Goal: Task Accomplishment & Management: Use online tool/utility

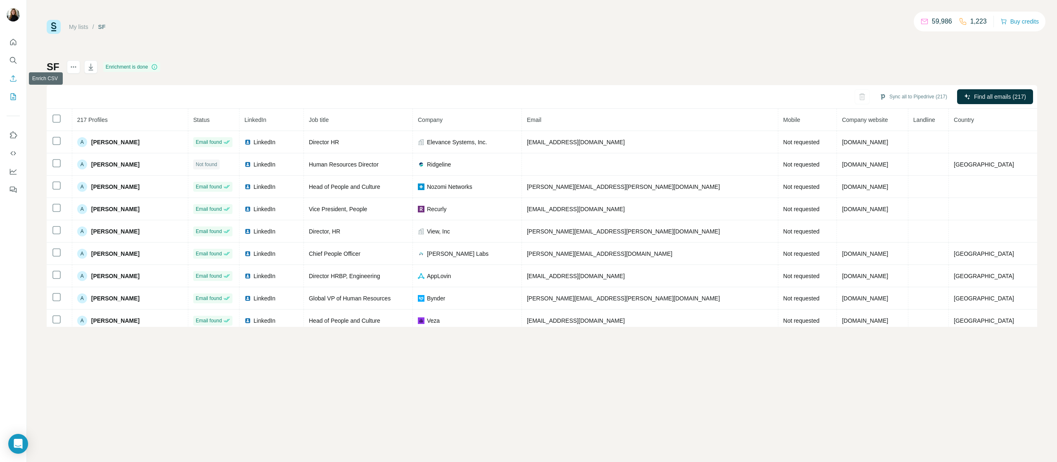
click at [12, 78] on icon "Enrich CSV" at bounding box center [13, 78] width 8 height 8
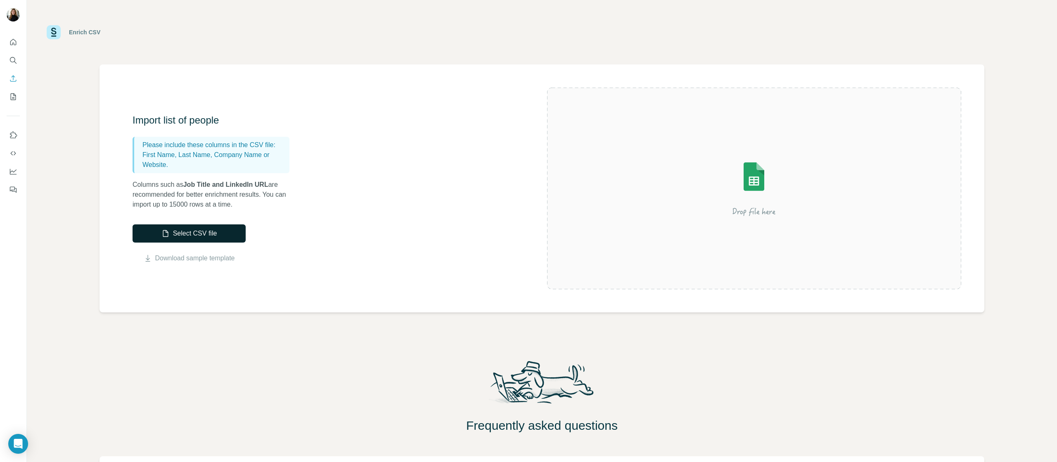
click at [187, 235] on button "Select CSV file" at bounding box center [189, 233] width 113 height 18
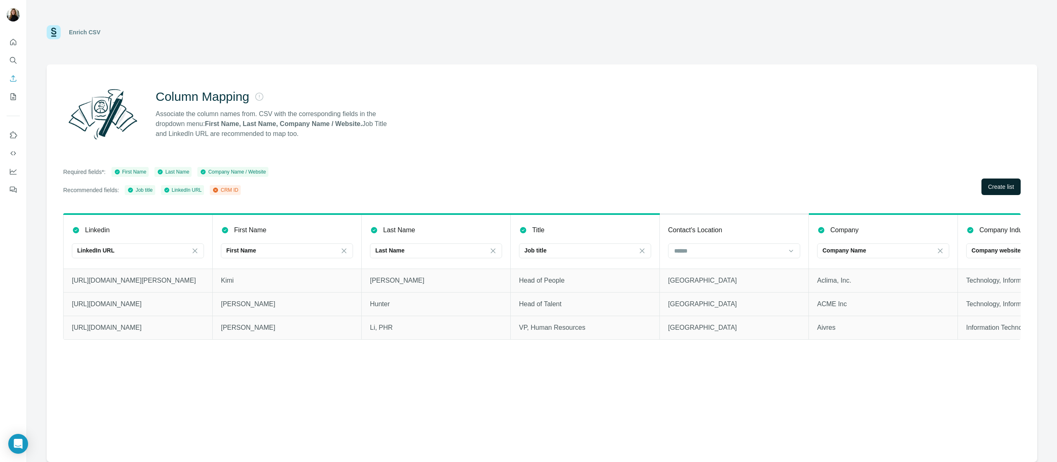
click at [997, 186] on span "Create list" at bounding box center [1002, 187] width 26 height 8
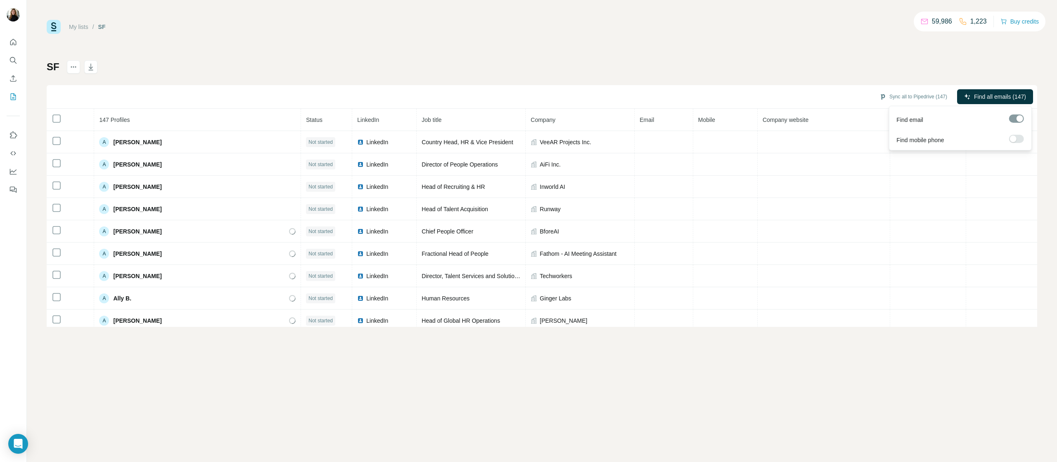
click at [990, 98] on span "Find all emails (147)" at bounding box center [1000, 97] width 52 height 8
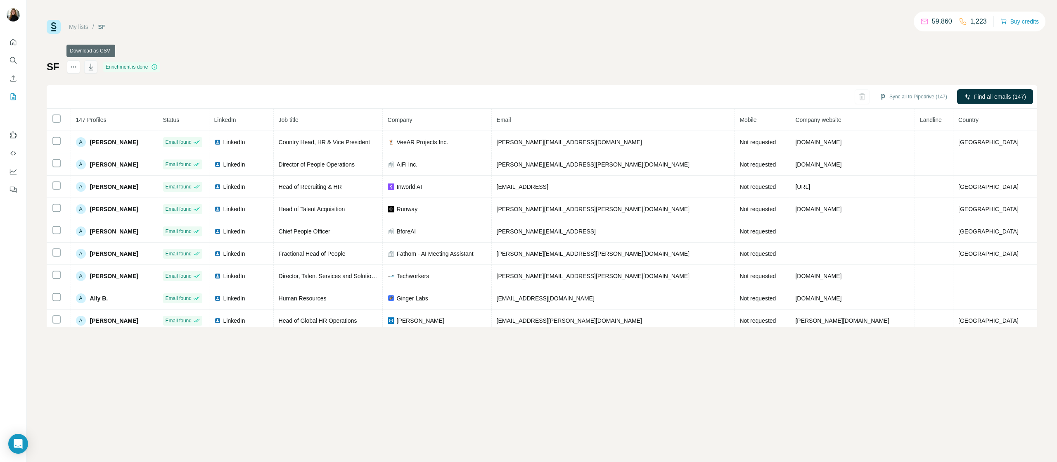
click at [93, 69] on icon "button" at bounding box center [91, 67] width 8 height 8
